Goal: Obtain resource: Download file/media

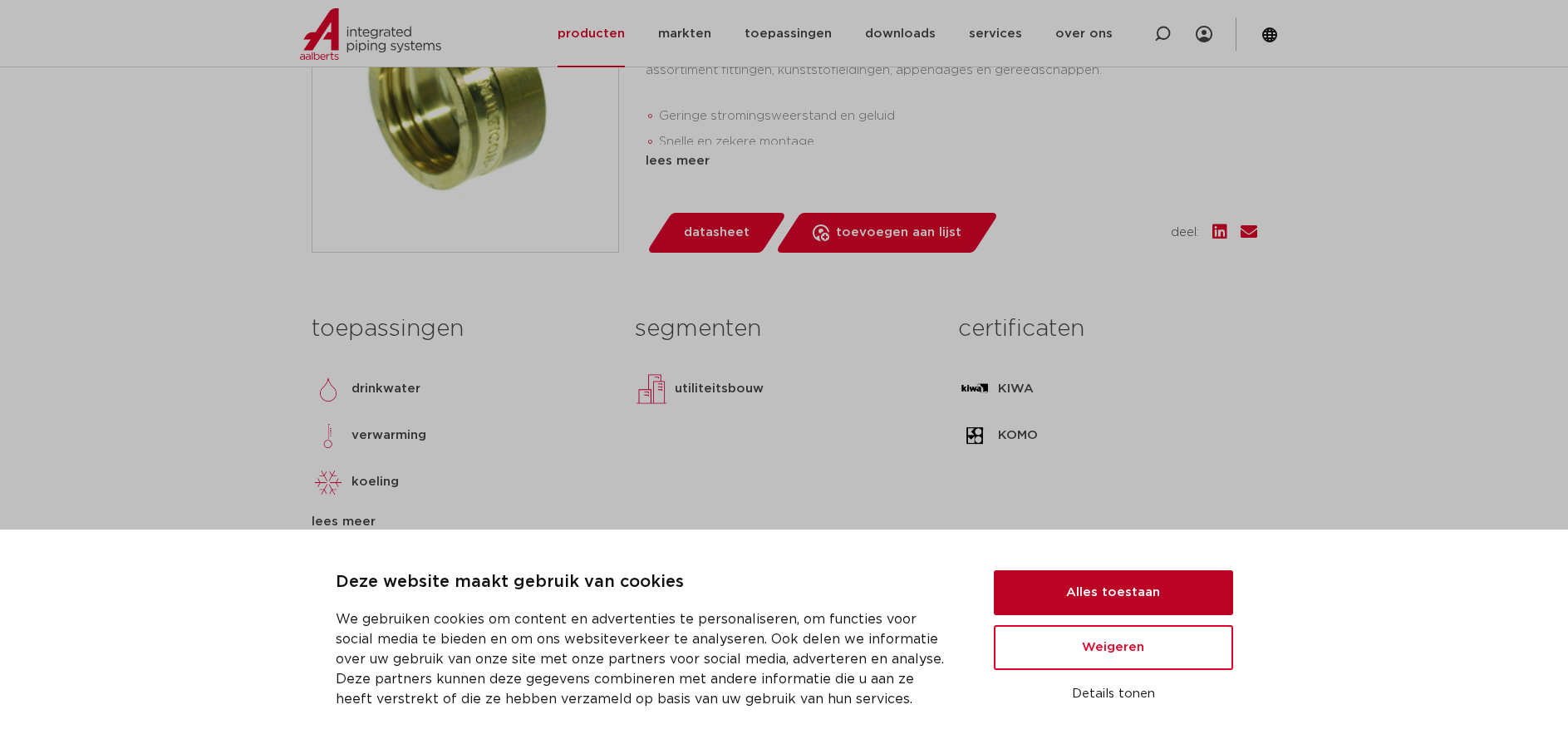
click at [1119, 597] on button "Alles toestaan" at bounding box center [1113, 593] width 240 height 45
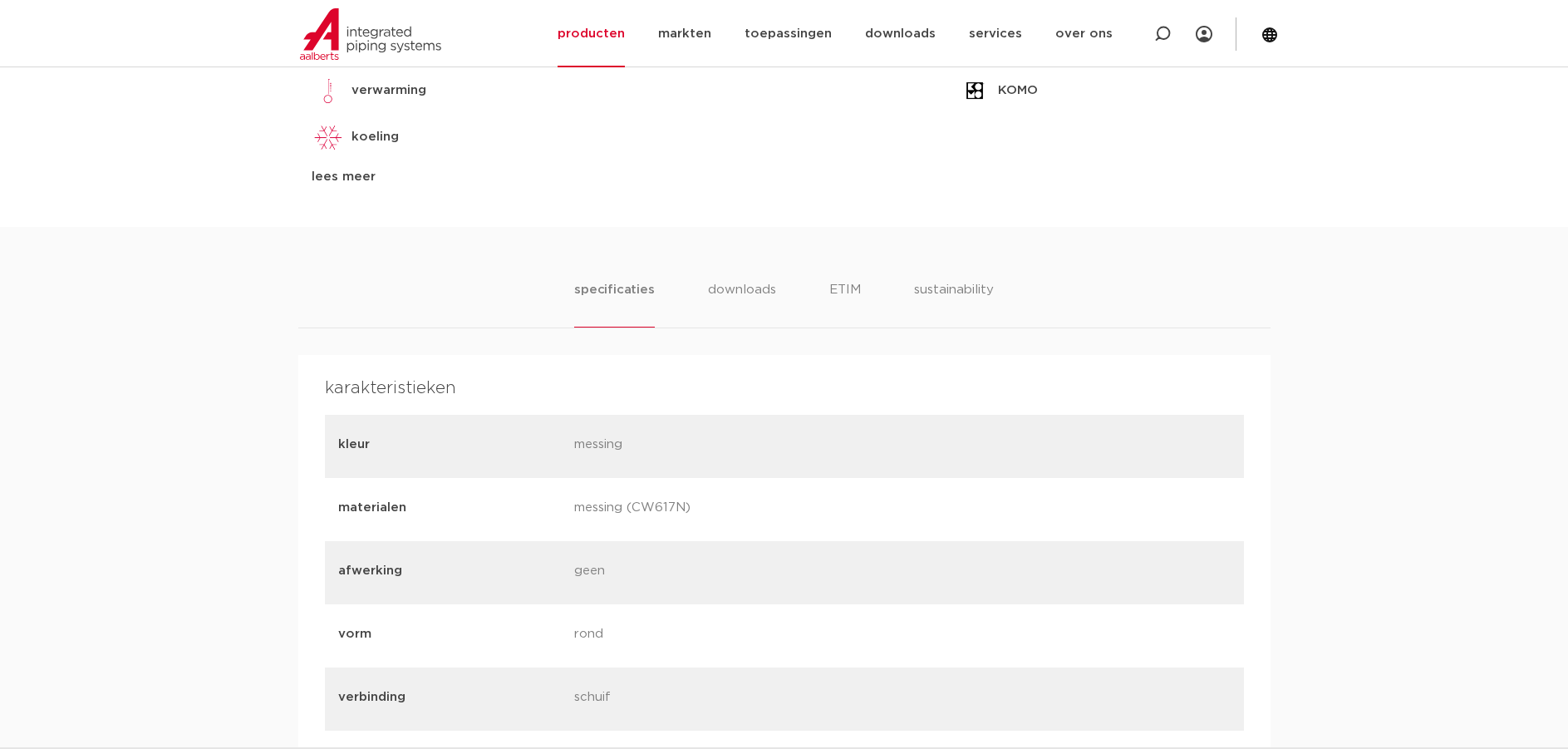
scroll to position [748, 0]
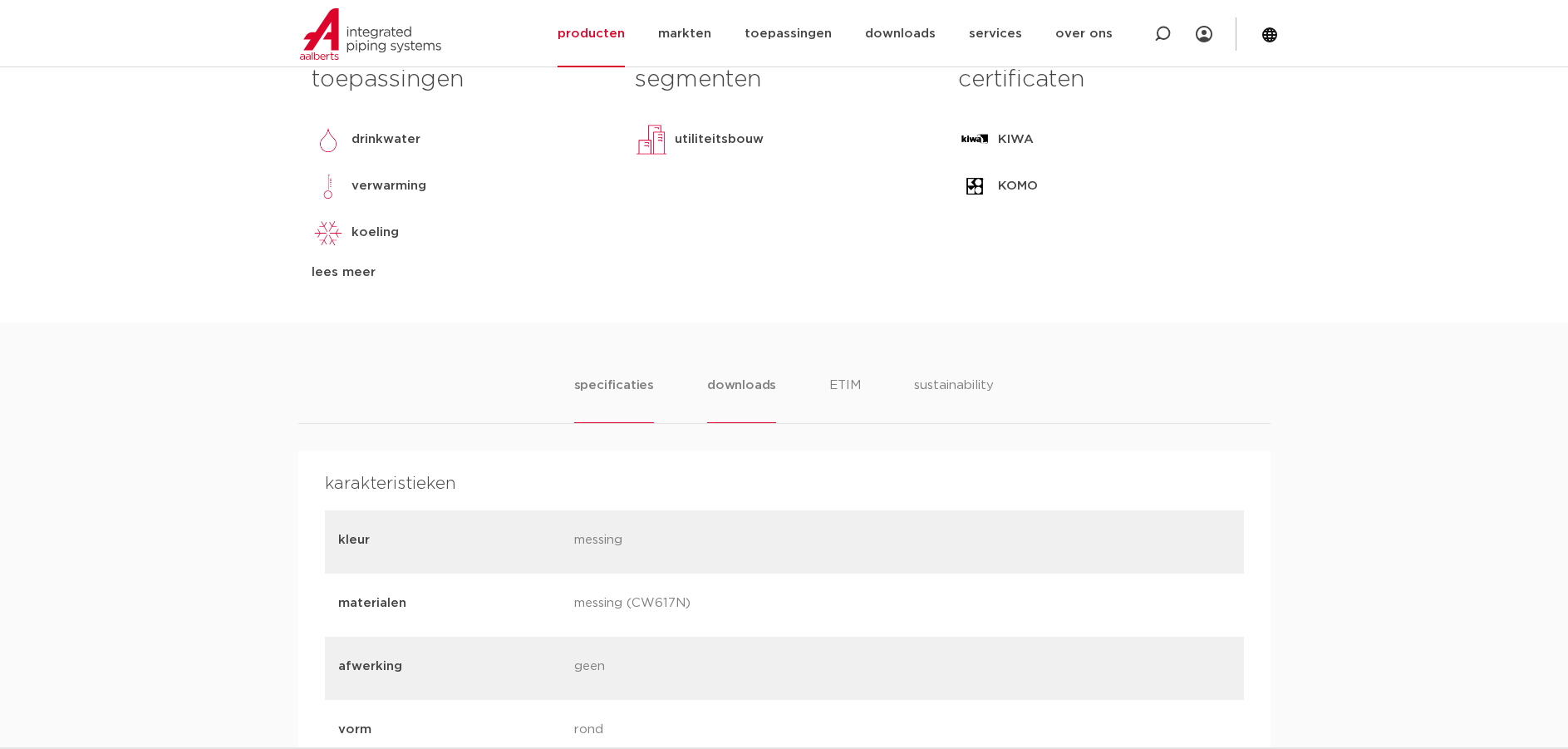
click at [737, 384] on li "downloads" at bounding box center [741, 400] width 69 height 48
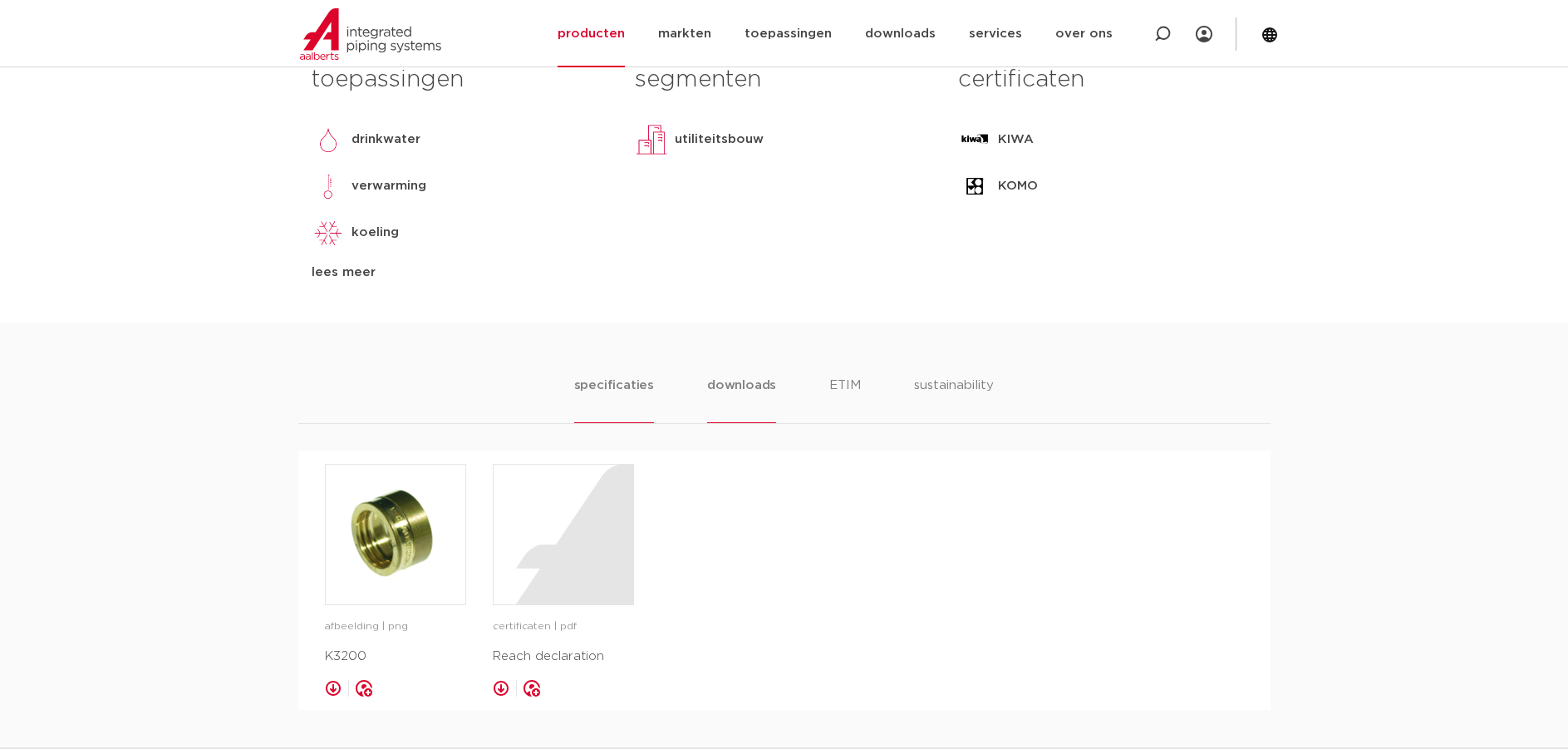
click at [616, 381] on li "specificaties" at bounding box center [614, 400] width 80 height 48
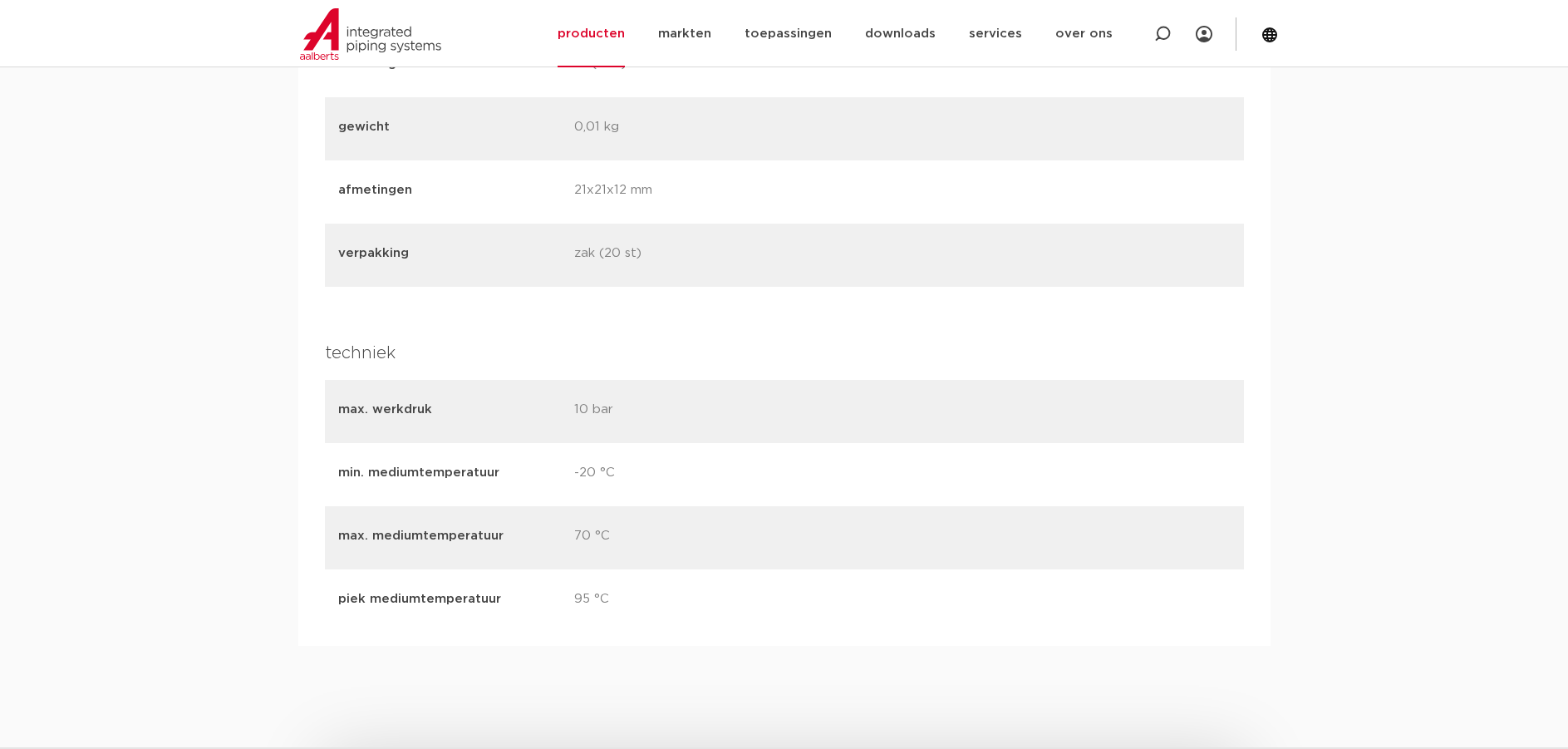
scroll to position [2578, 0]
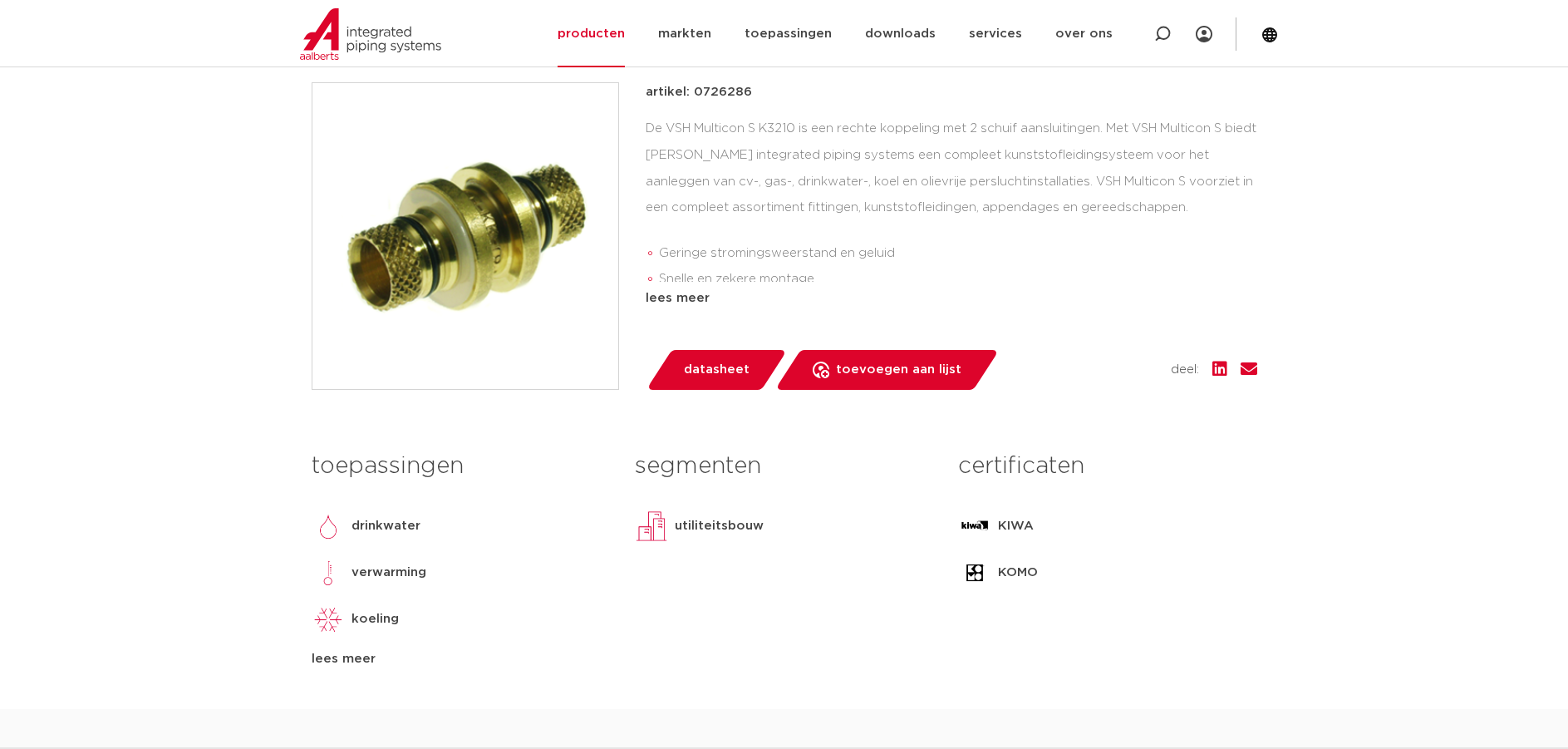
scroll to position [333, 0]
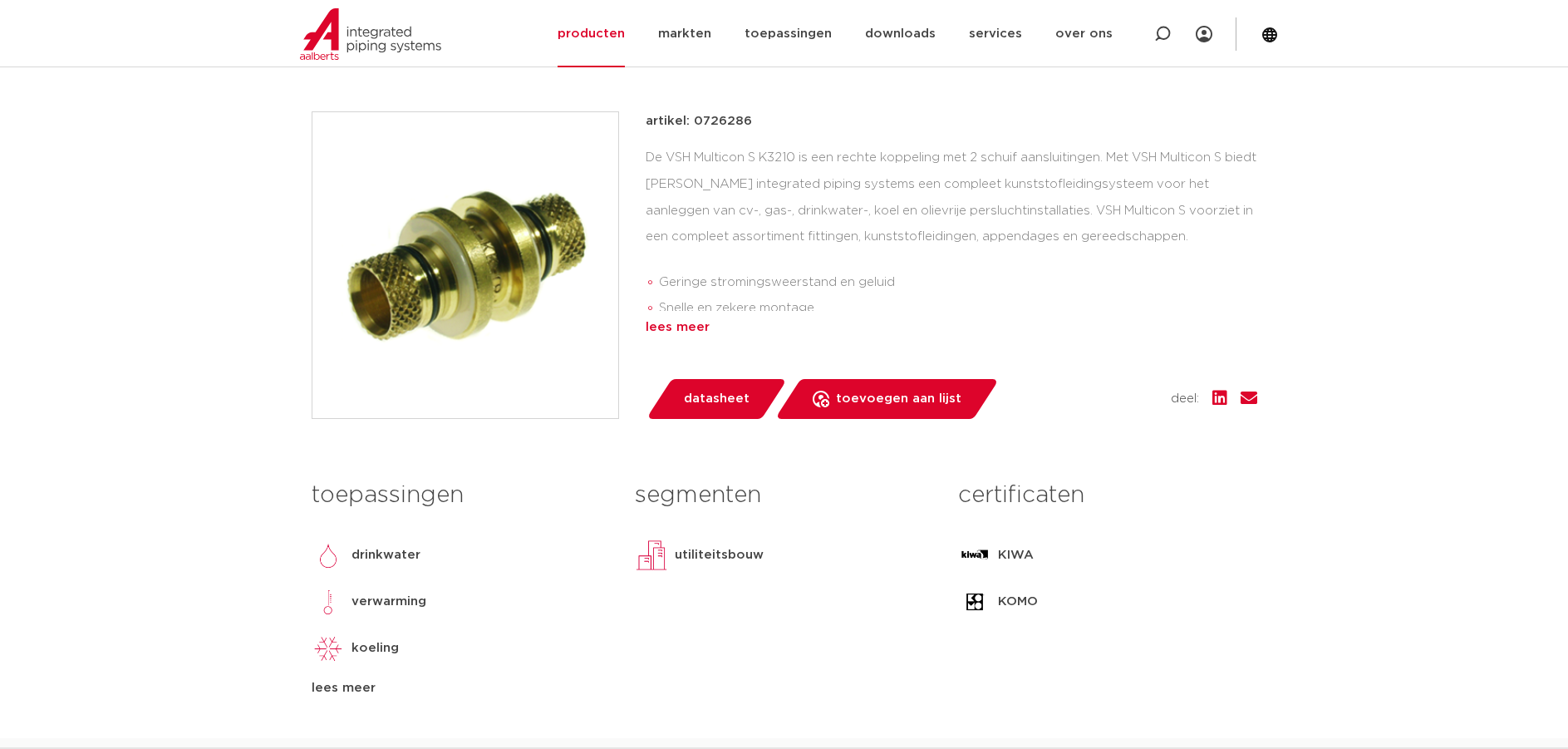
click at [664, 327] on div "lees meer" at bounding box center [952, 328] width 612 height 20
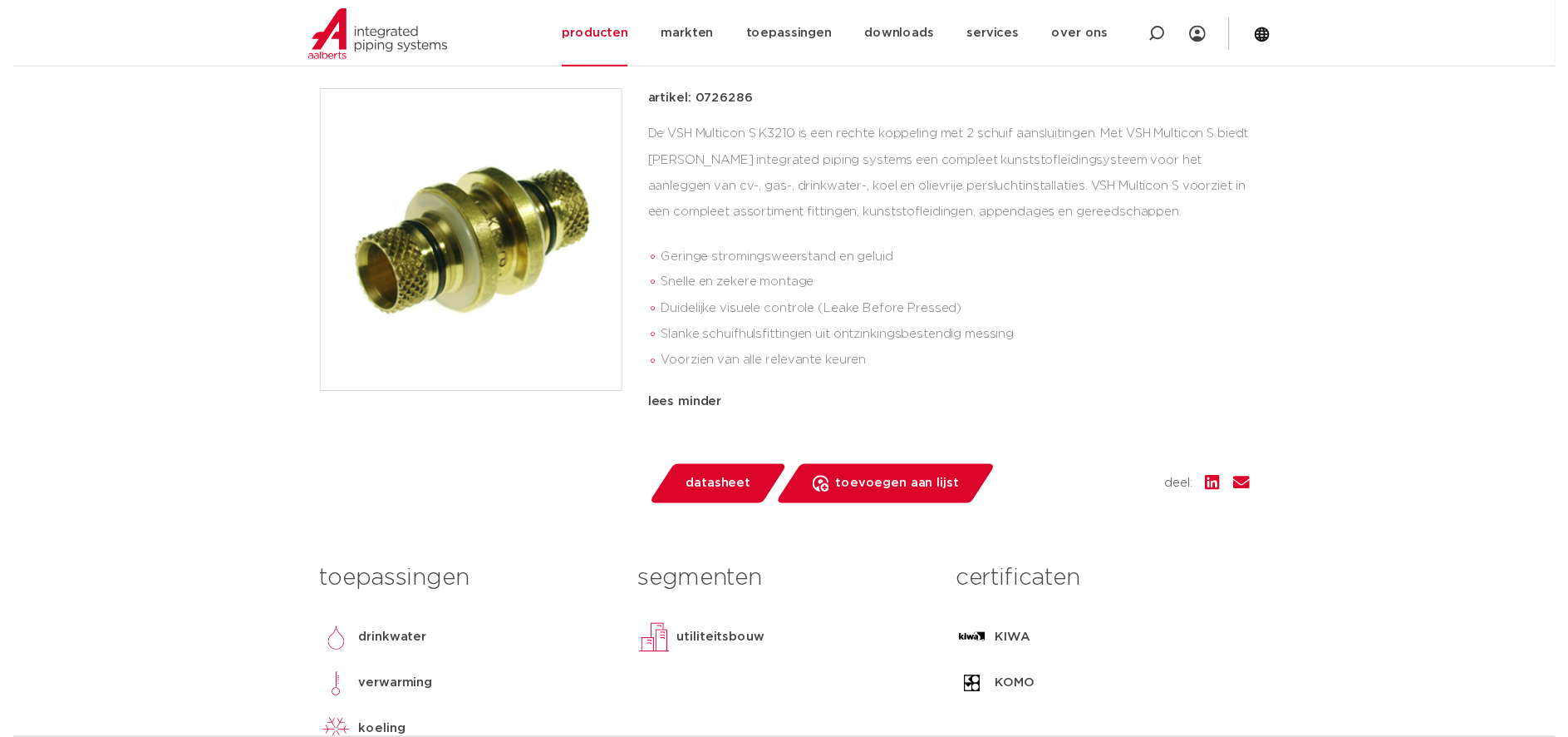
scroll to position [415, 0]
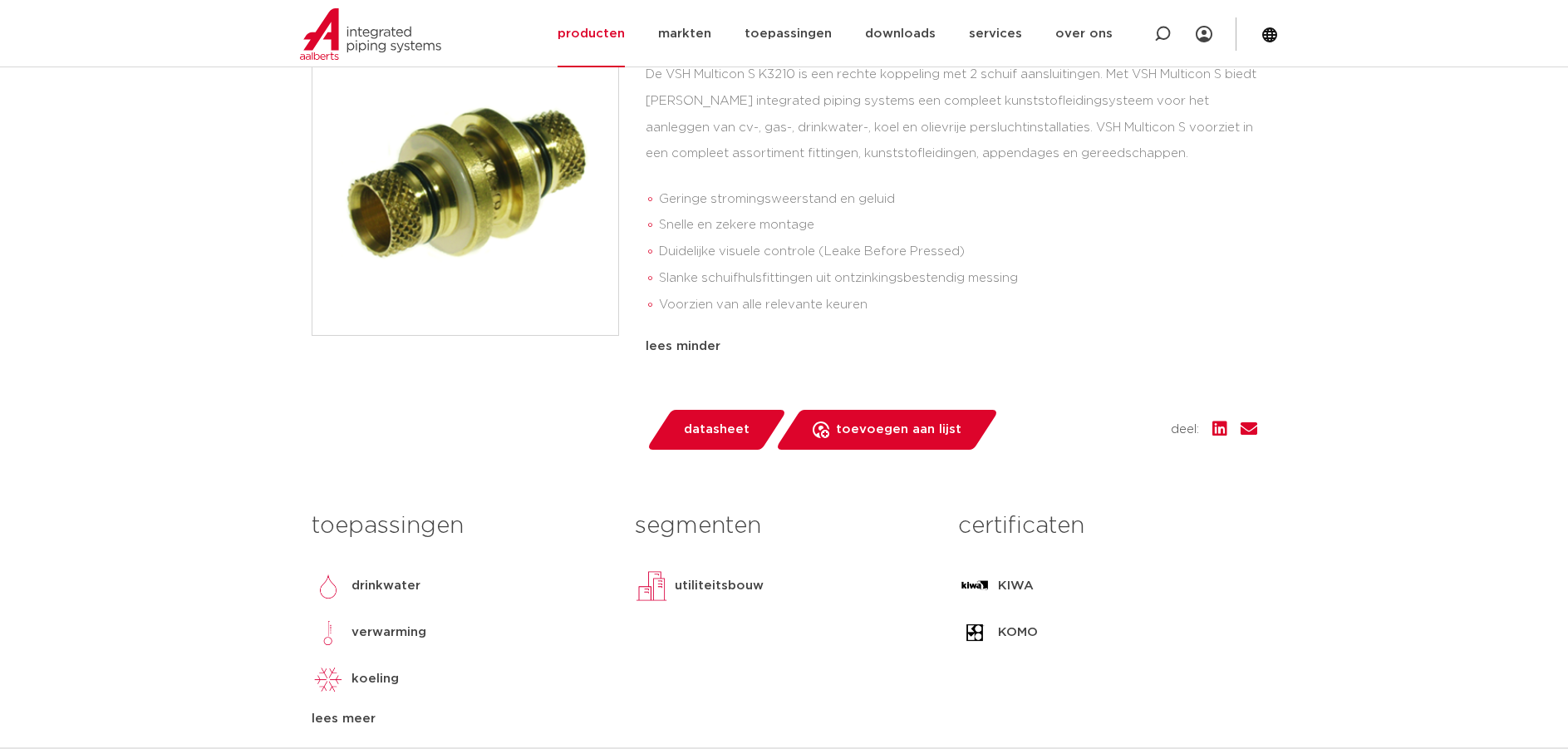
click at [720, 438] on span "datasheet" at bounding box center [716, 429] width 65 height 27
